Goal: Transaction & Acquisition: Purchase product/service

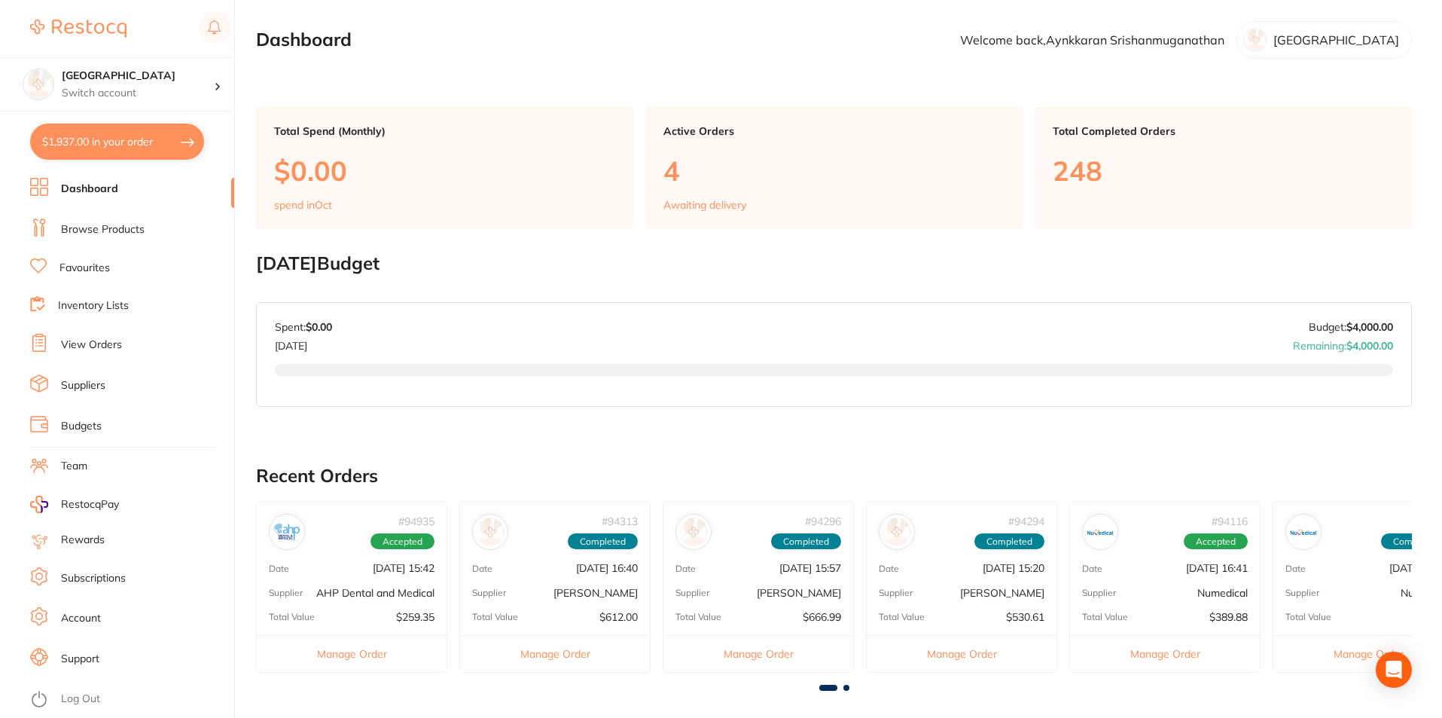
click at [133, 154] on button "$1,937.00 in your order" at bounding box center [117, 141] width 174 height 36
checkbox input "true"
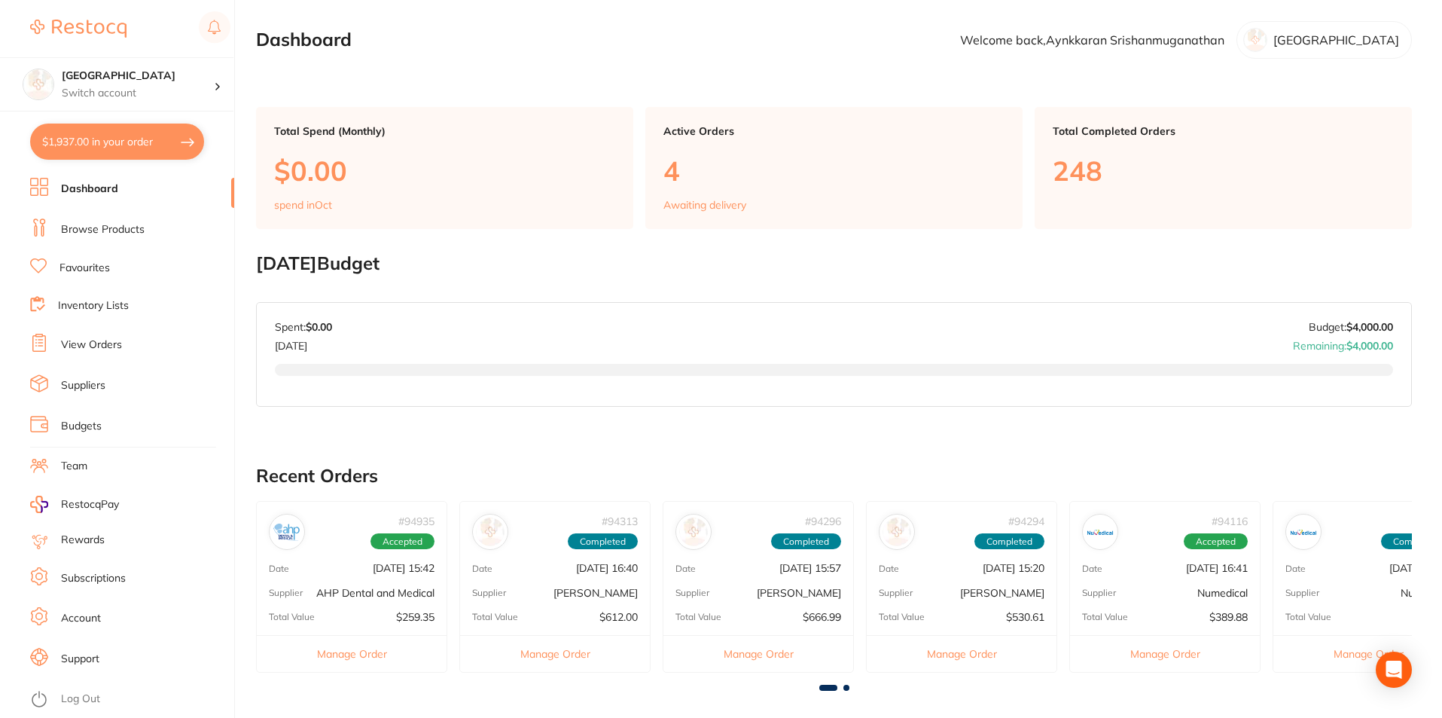
checkbox input "true"
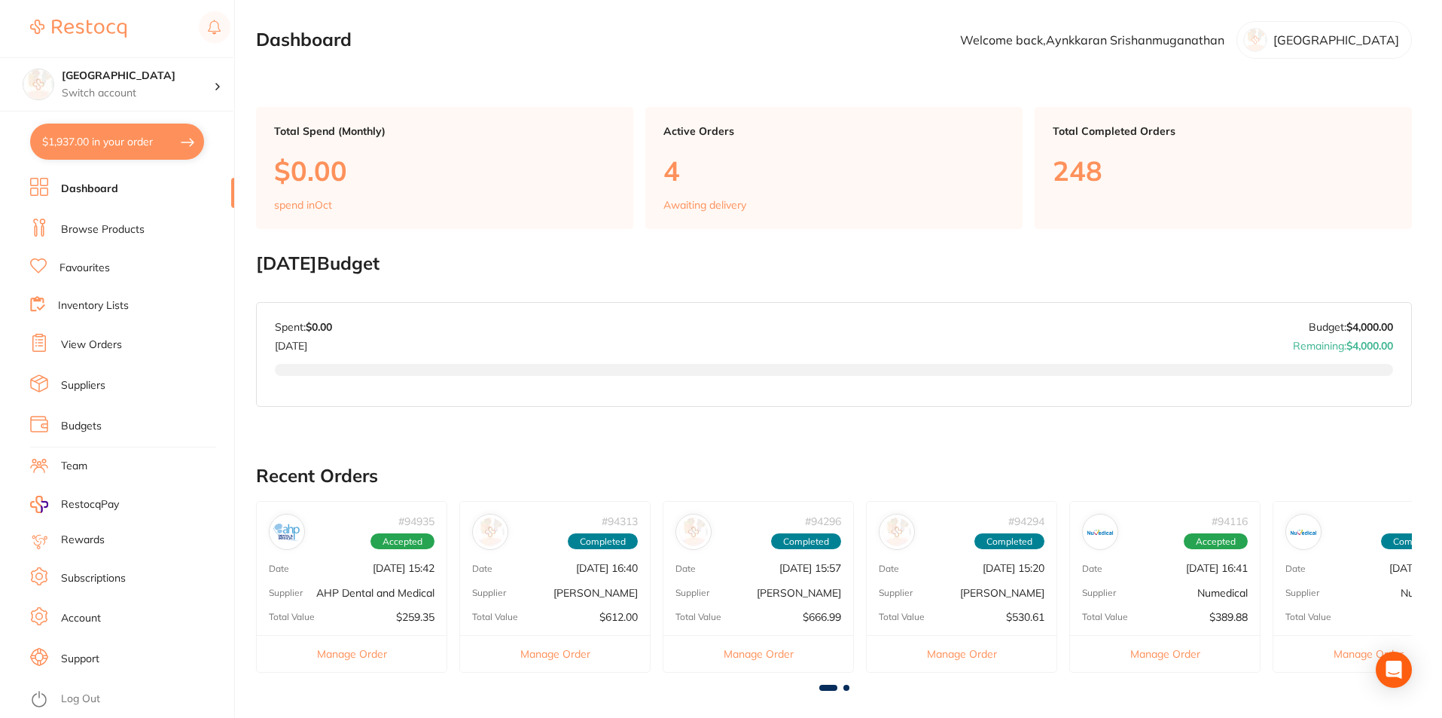
checkbox input "true"
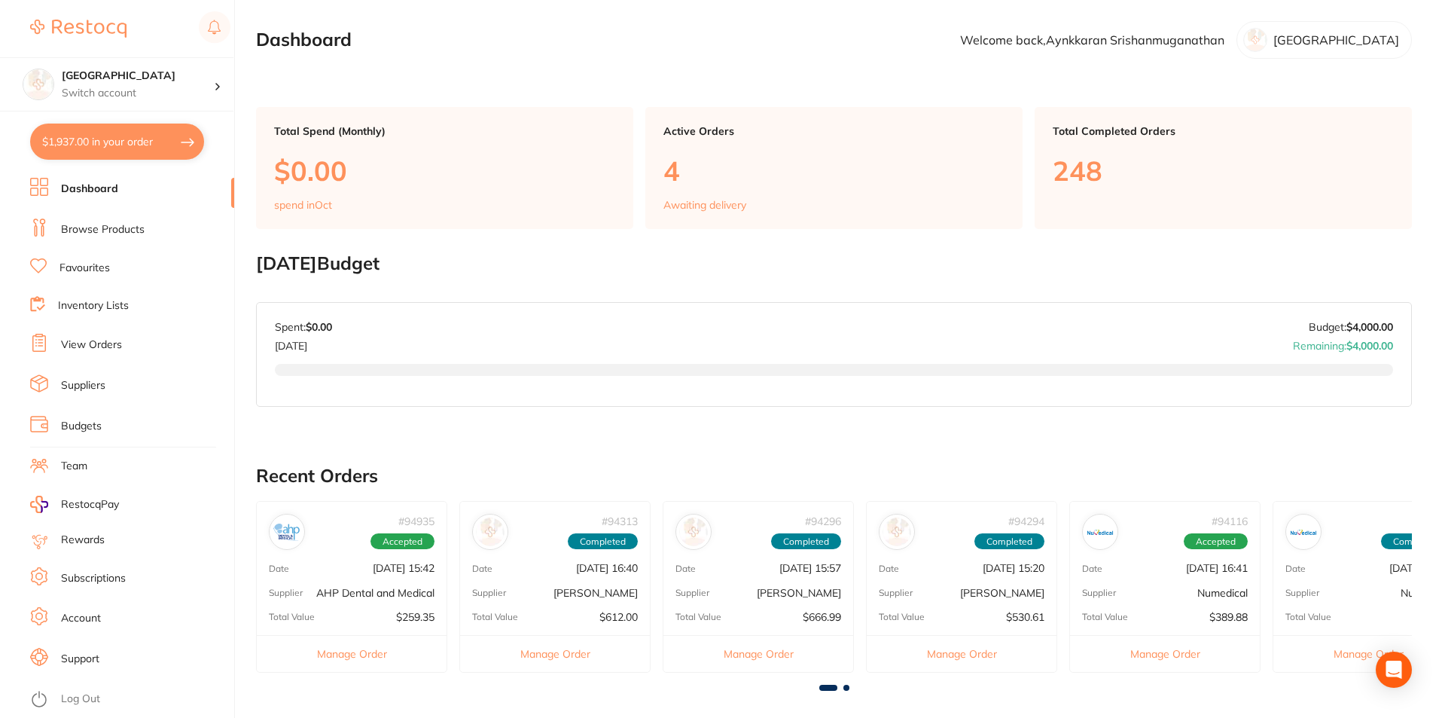
checkbox input "true"
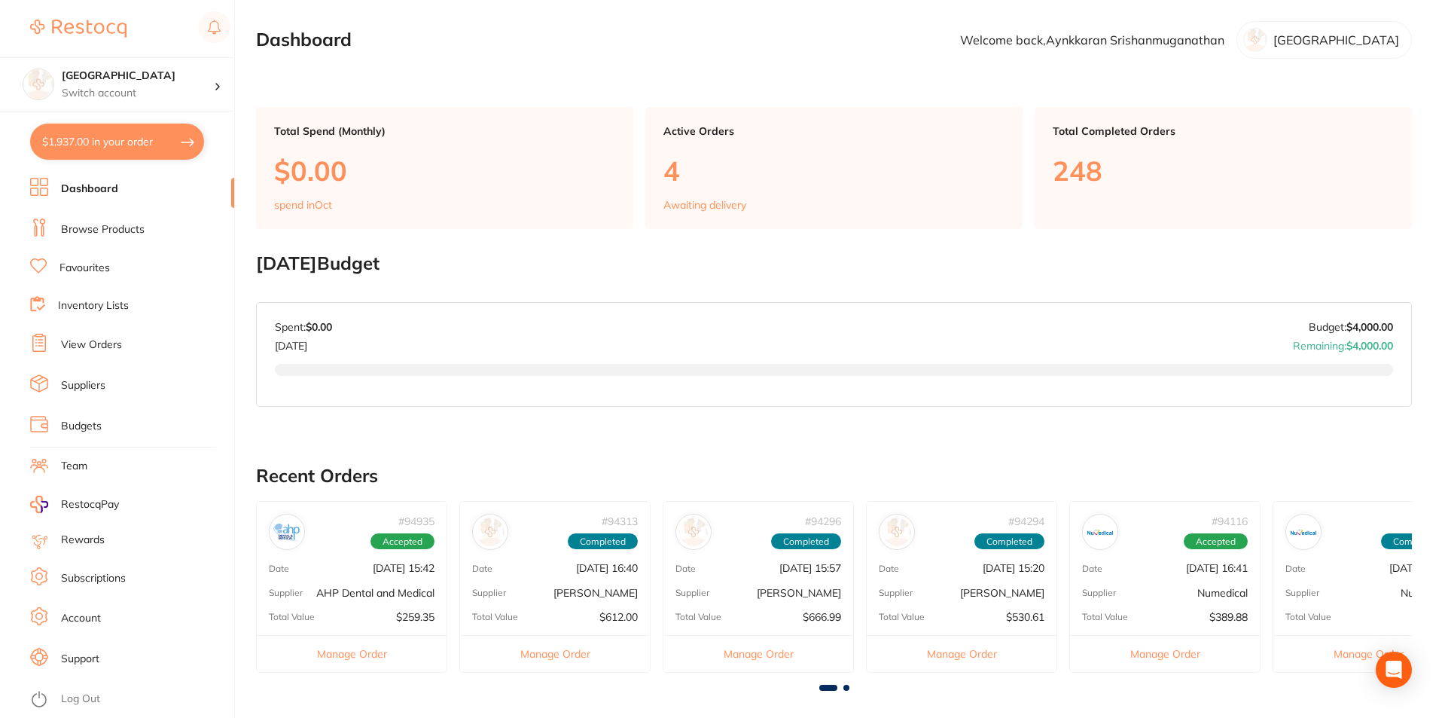
checkbox input "true"
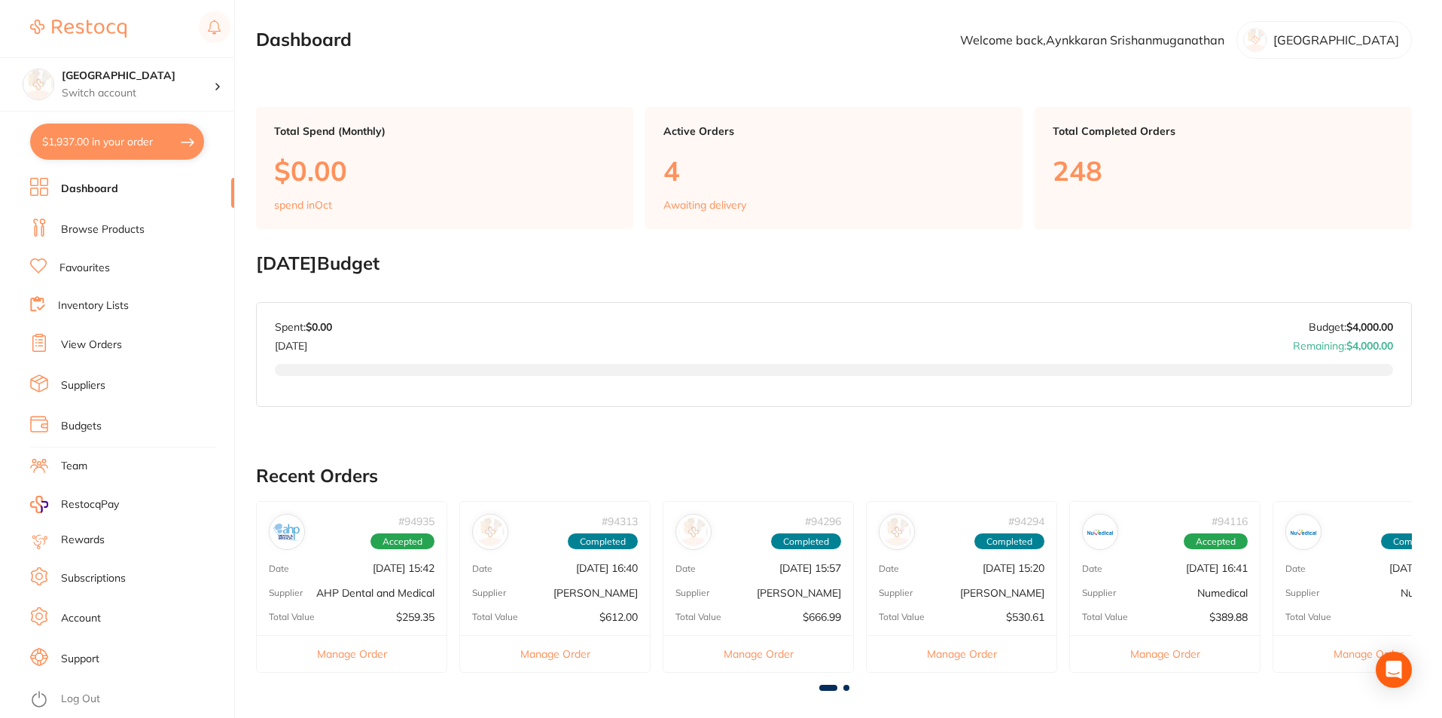
checkbox input "true"
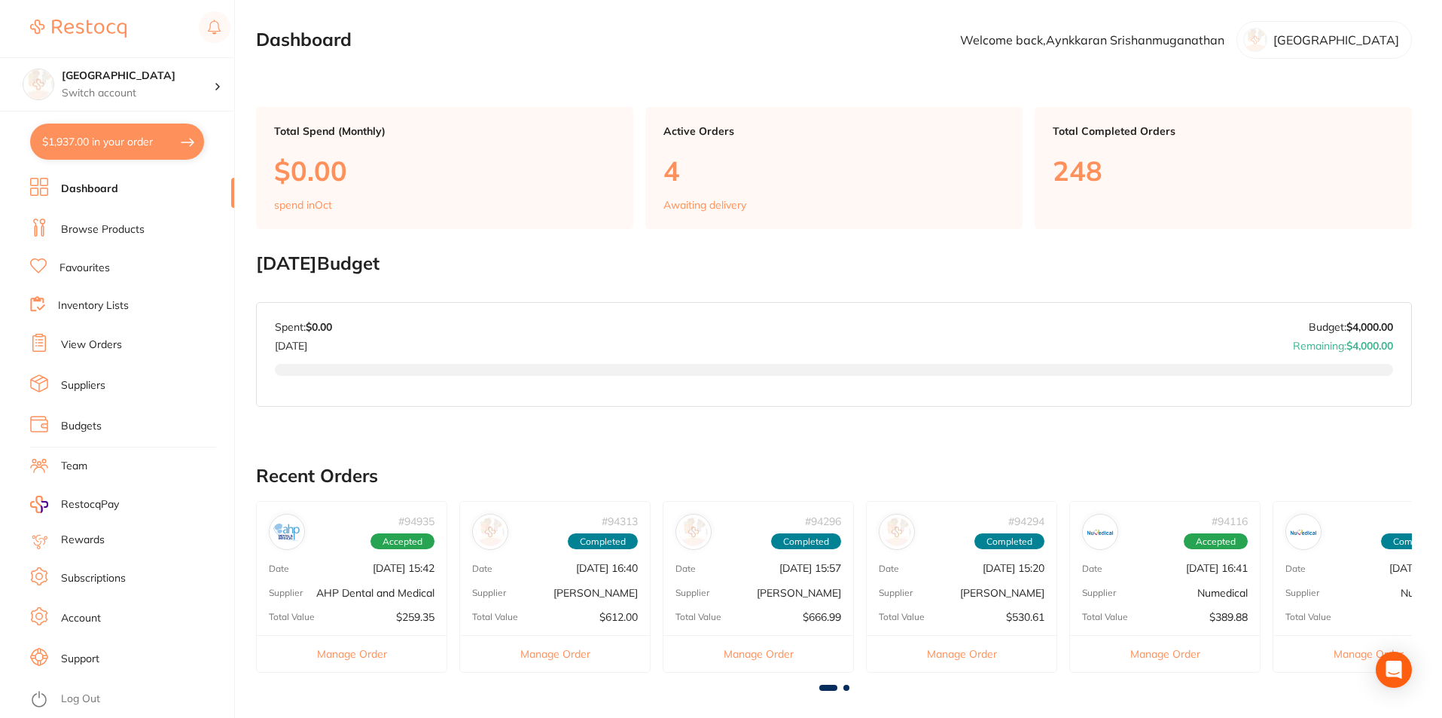
checkbox input "true"
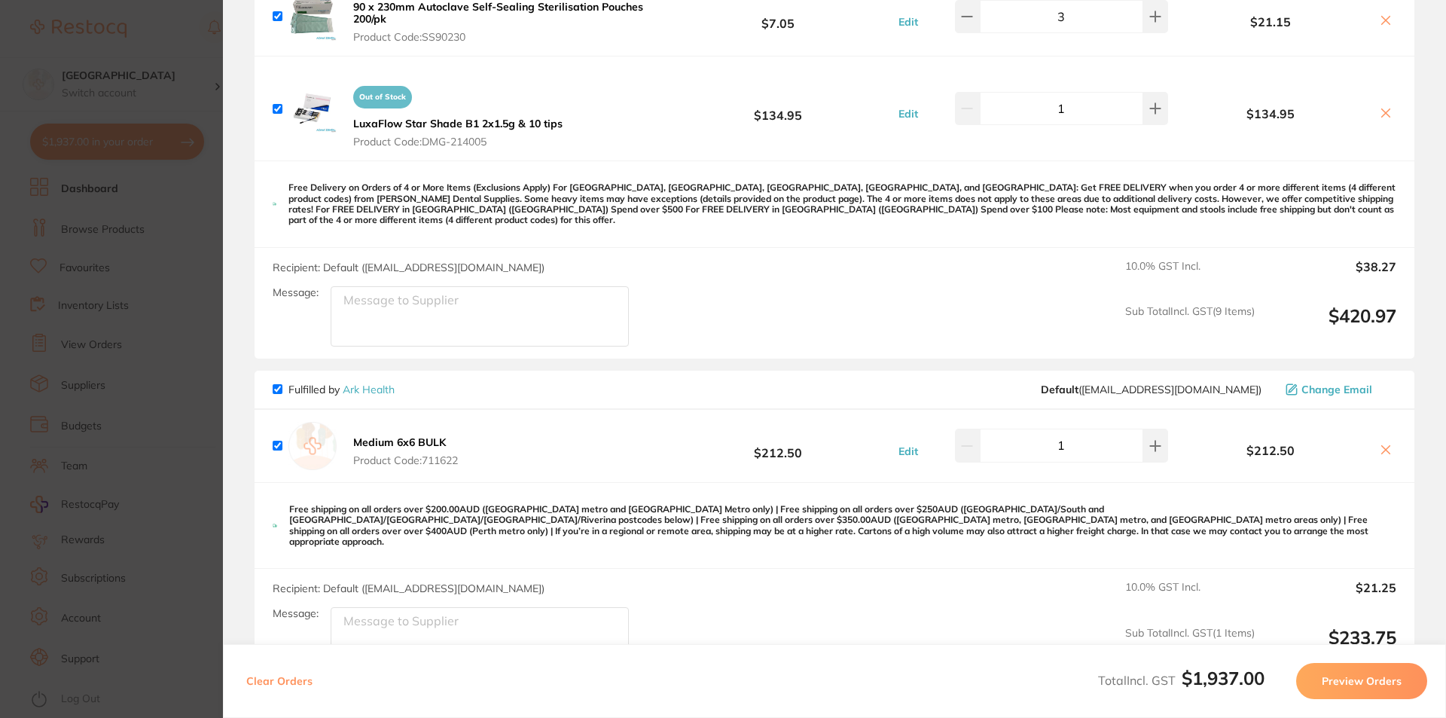
scroll to position [2485, 0]
click at [416, 434] on b "Medium 6x6 BULK" at bounding box center [399, 441] width 93 height 14
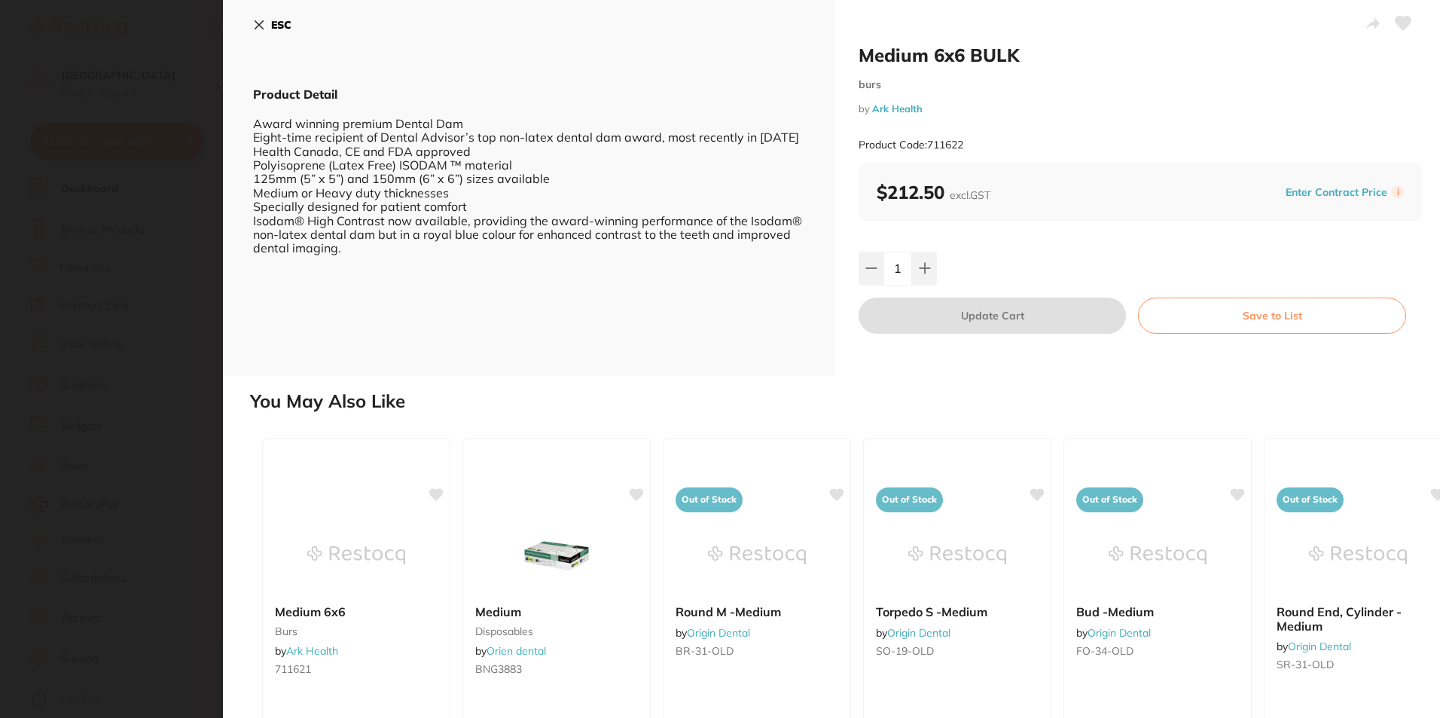
click at [274, 20] on b "ESC" at bounding box center [281, 25] width 20 height 14
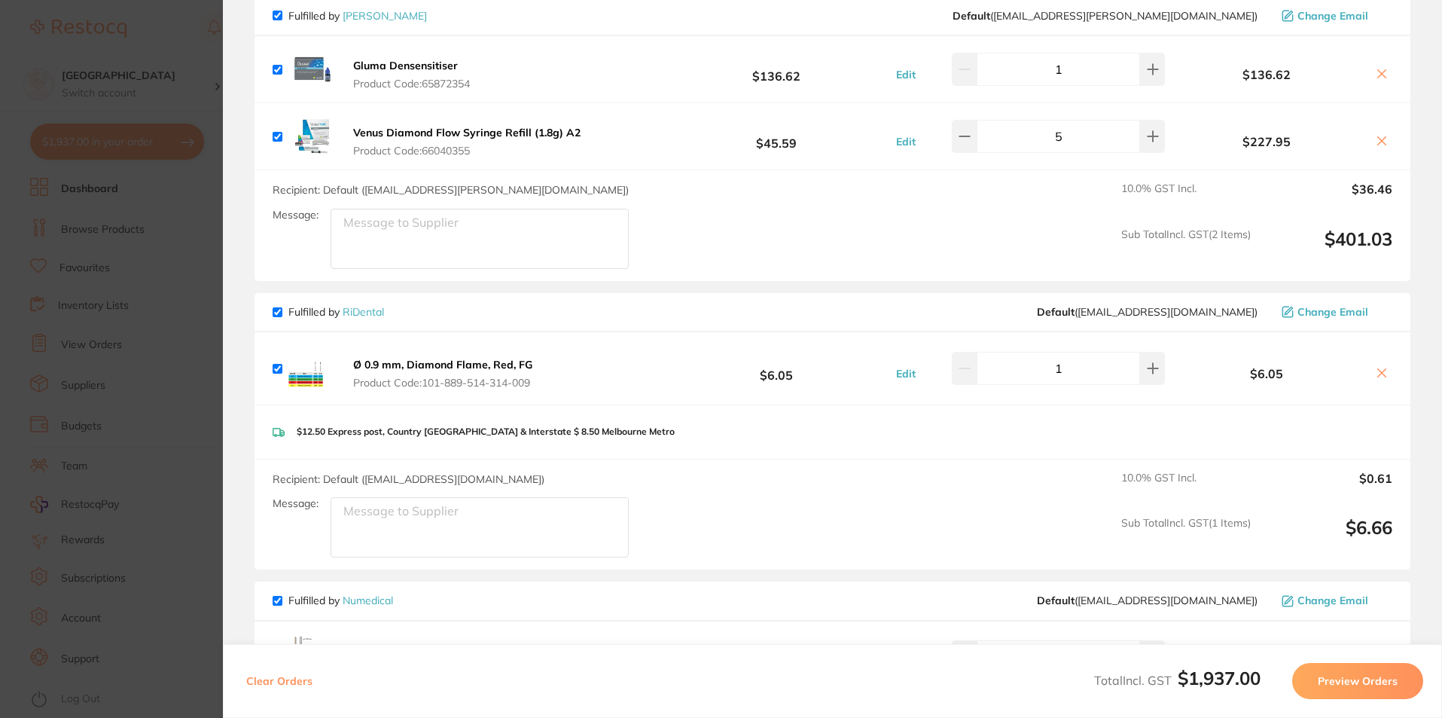
scroll to position [527, 0]
